Goal: Information Seeking & Learning: Find specific fact

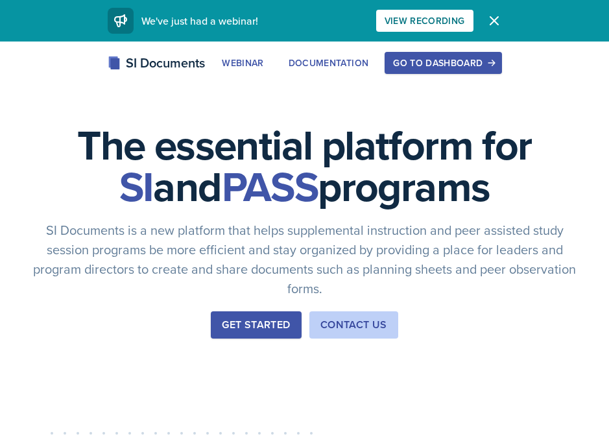
click at [451, 65] on div "Go to Dashboard" at bounding box center [443, 63] width 100 height 10
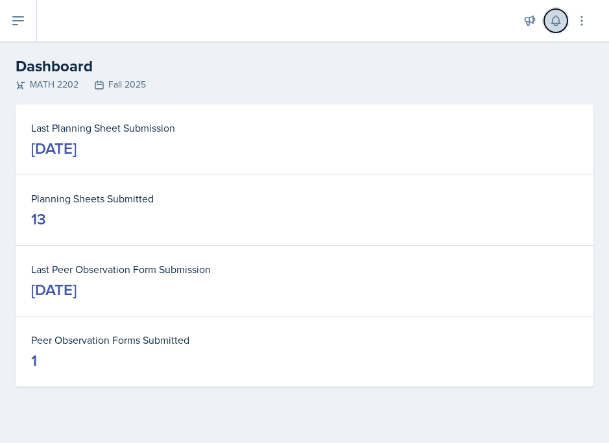
click at [564, 21] on button at bounding box center [555, 20] width 23 height 23
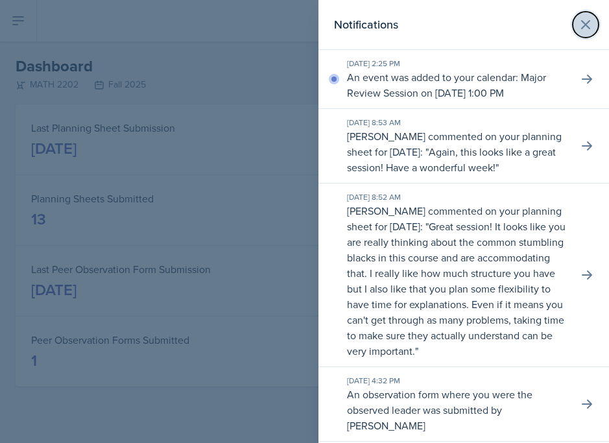
click at [594, 16] on button at bounding box center [585, 25] width 26 height 26
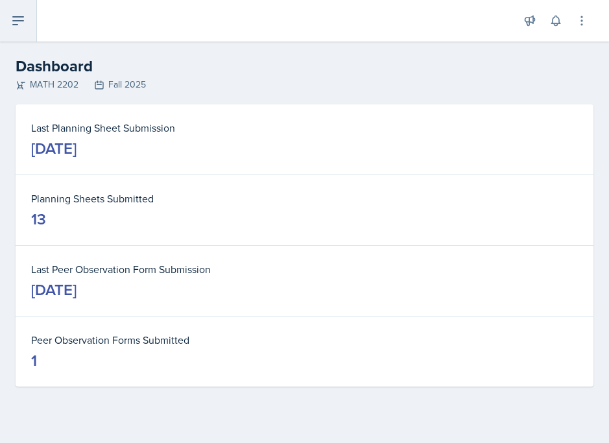
click at [23, 10] on button at bounding box center [18, 20] width 37 height 41
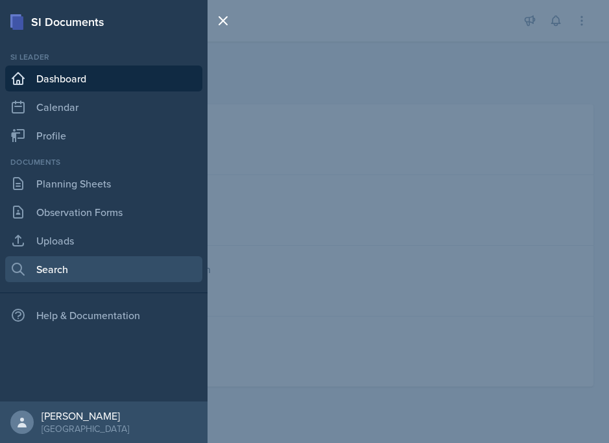
click at [71, 265] on link "Search" at bounding box center [103, 269] width 197 height 26
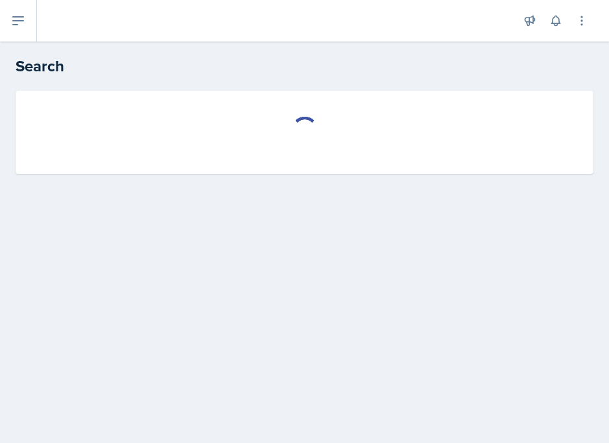
select select "all"
select select "1"
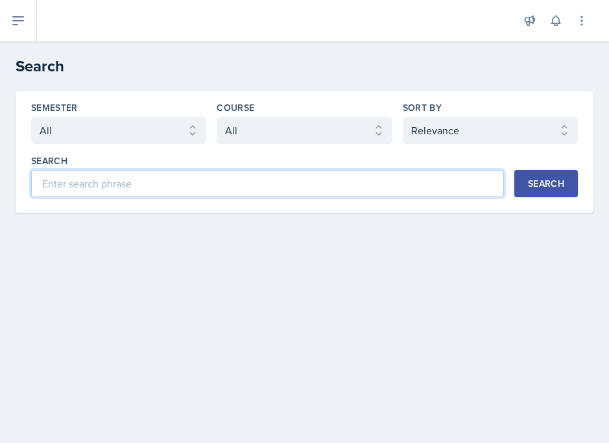
click at [163, 195] on input at bounding box center [267, 183] width 473 height 27
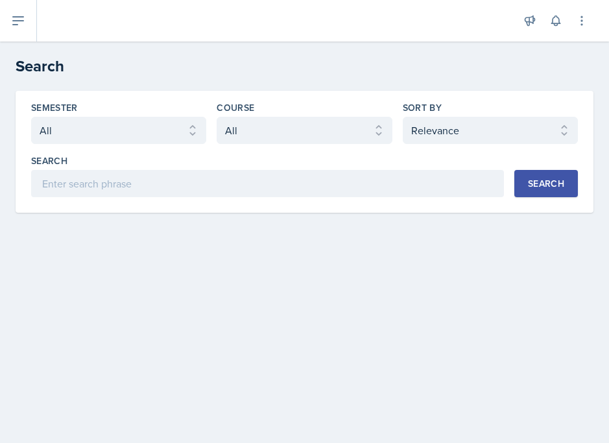
click at [312, 99] on div "Semester Select semester All Fall 2025 Summer 2025 Spring 2025 Fall 2024 Summer…" at bounding box center [305, 152] width 578 height 122
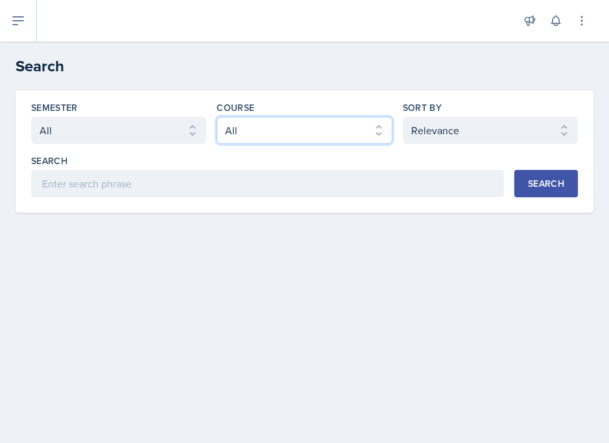
click at [298, 120] on select "Select course All ACCT 2101 ACCT 2102 ACCT 4050 ANTH 1102 ANTH 3301 ARCH 1000 A…" at bounding box center [304, 130] width 175 height 27
click at [217, 117] on select "Select course All ACCT 2101 ACCT 2102 ACCT 4050 ANTH 1102 ANTH 3301 ARCH 1000 A…" at bounding box center [304, 130] width 175 height 27
click at [298, 120] on select "Select course All ACCT 2101 ACCT 2102 ACCT 4050 ANTH 1102 ANTH 3301 ARCH 1000 A…" at bounding box center [304, 130] width 175 height 27
select select "888eba85-ce35-425b-8fd7-94794d548725"
click at [217, 117] on select "Select course All ACCT 2101 ACCT 2102 ACCT 4050 ANTH 1102 ANTH 3301 ARCH 1000 A…" at bounding box center [304, 130] width 175 height 27
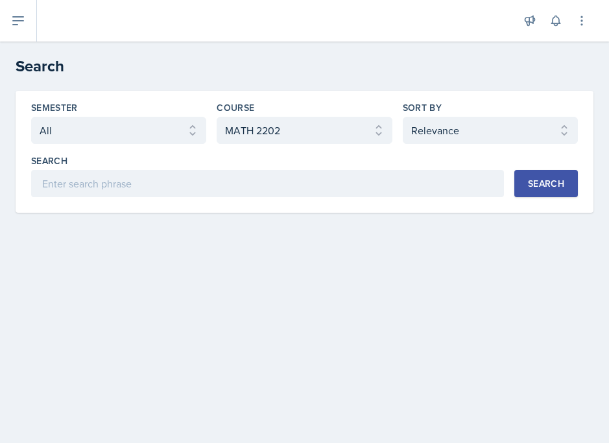
click at [331, 198] on div "Semester Select semester All Fall 2025 Summer 2025 Spring 2025 Fall 2024 Summer…" at bounding box center [305, 152] width 578 height 122
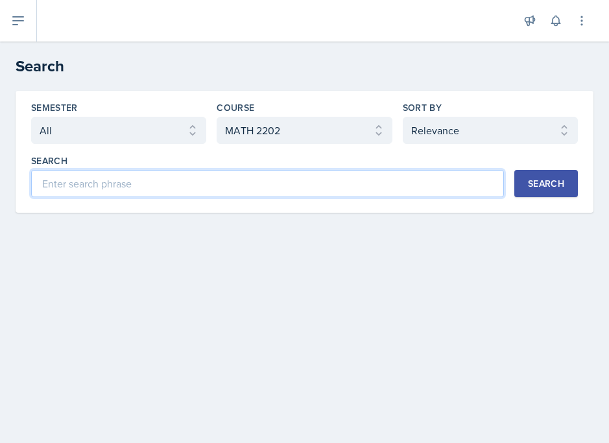
click at [327, 191] on input at bounding box center [267, 183] width 473 height 27
type input "Lhopitals"
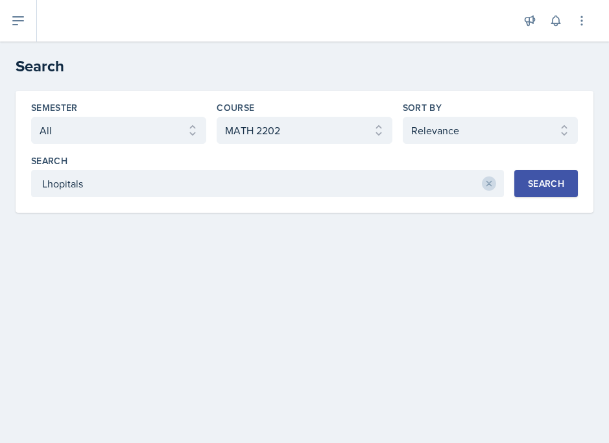
click at [554, 192] on button "Search" at bounding box center [546, 183] width 64 height 27
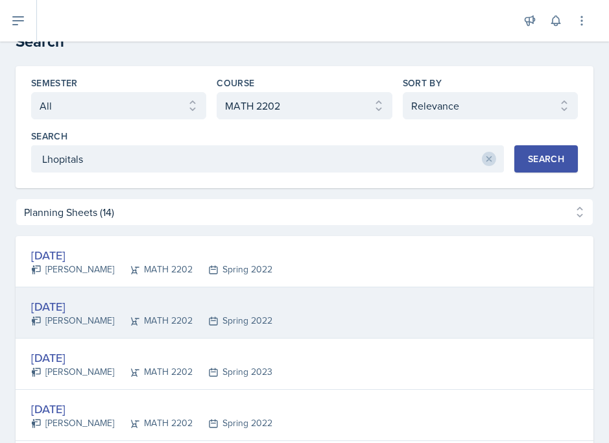
scroll to position [22, 0]
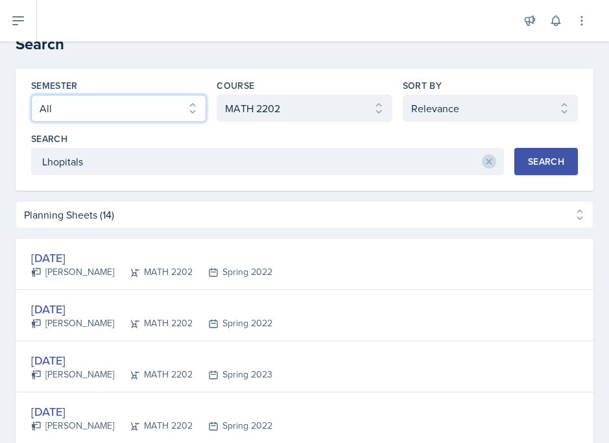
click at [154, 108] on select "Select semester All Fall 2025 Summer 2025 Spring 2025 Fall 2024 Summer 2024 Spr…" at bounding box center [118, 108] width 175 height 27
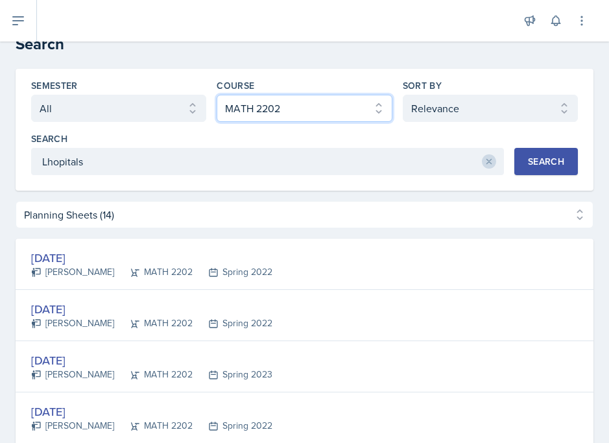
click at [308, 113] on select "Select course All ACCT 2101 ACCT 2102 ACCT 4050 ANTH 1102 ANTH 3301 ARCH 1000 A…" at bounding box center [304, 108] width 175 height 27
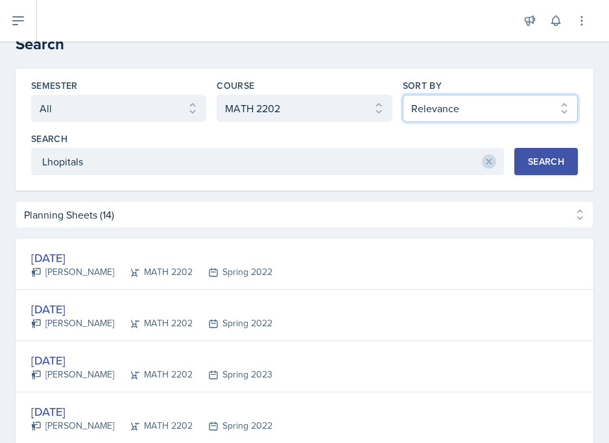
click at [467, 113] on select "Select sort by Relevance Document Date (Asc) Document Date (Desc)" at bounding box center [490, 108] width 175 height 27
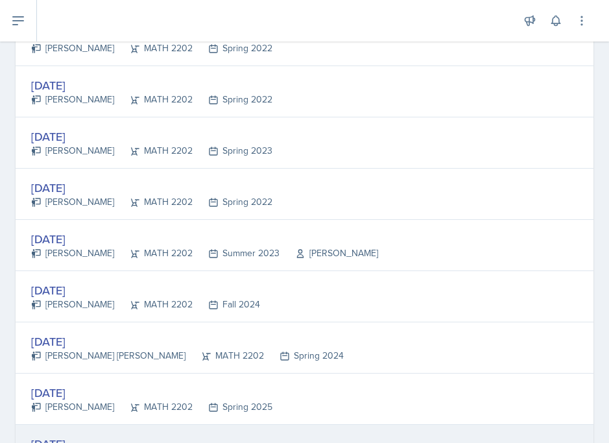
scroll to position [23, 0]
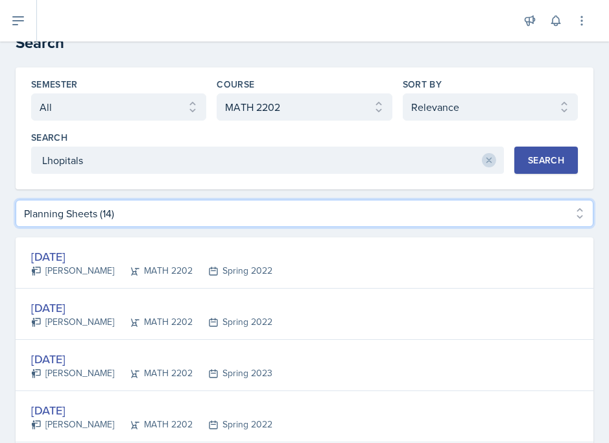
click at [484, 202] on select "Planning Sheets (14) Uploads (2)" at bounding box center [305, 213] width 578 height 27
select select "Uploads (2)"
click at [16, 221] on select "Planning Sheets (14) Uploads (2)" at bounding box center [305, 213] width 578 height 27
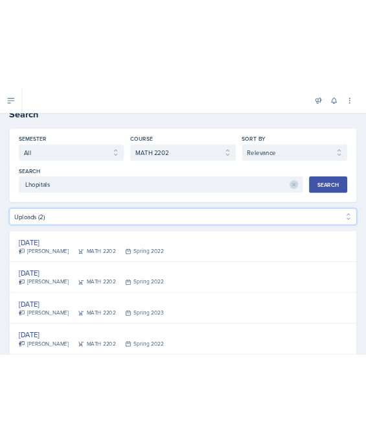
scroll to position [2, 0]
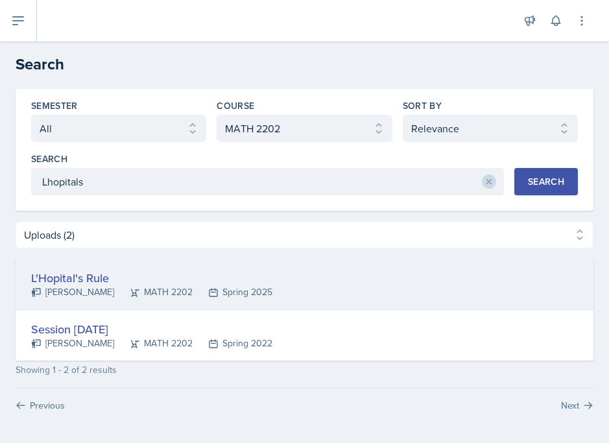
click at [285, 280] on div "L'Hopital's Rule [PERSON_NAME] MATH 2202 Spring 2025" at bounding box center [305, 284] width 578 height 51
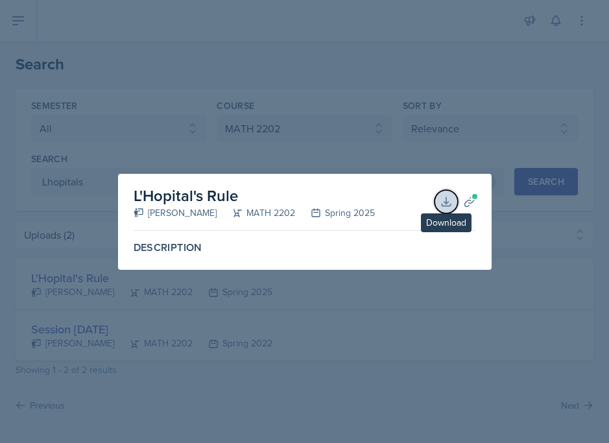
click at [448, 204] on icon at bounding box center [446, 201] width 13 height 13
